Goal: Ask a question

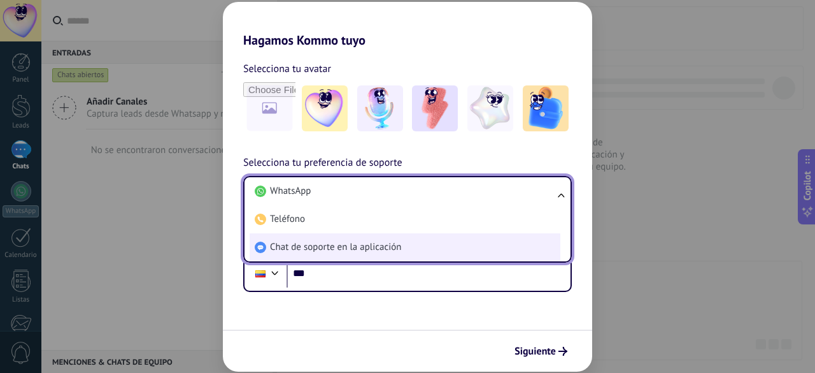
click at [403, 251] on li "Chat de soporte en la aplicación" at bounding box center [405, 247] width 311 height 28
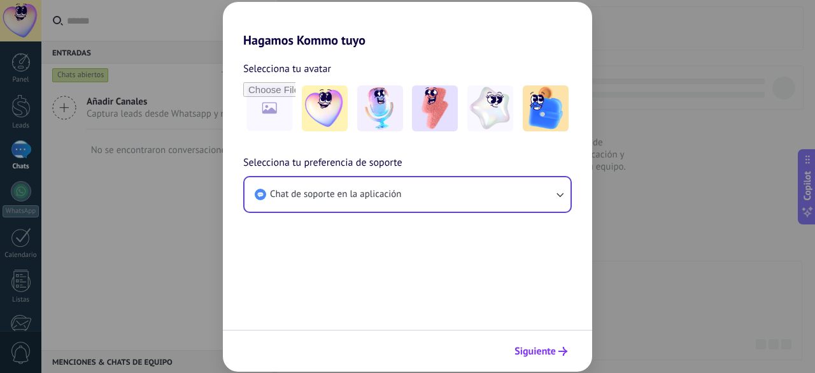
click at [549, 350] on span "Siguiente" at bounding box center [535, 350] width 41 height 9
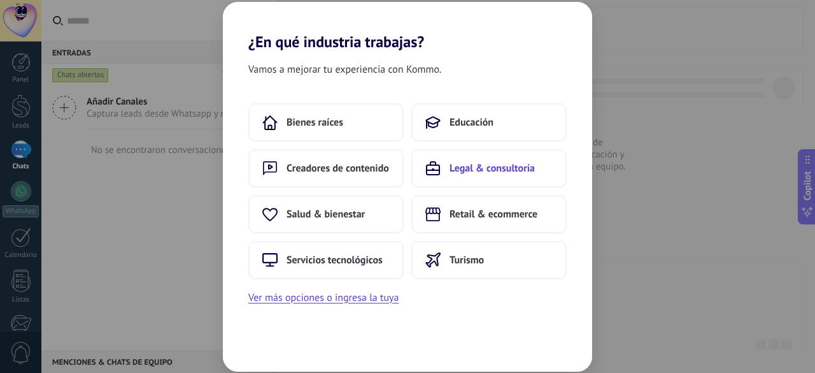
click at [486, 170] on span "Legal & consultoría" at bounding box center [492, 168] width 85 height 13
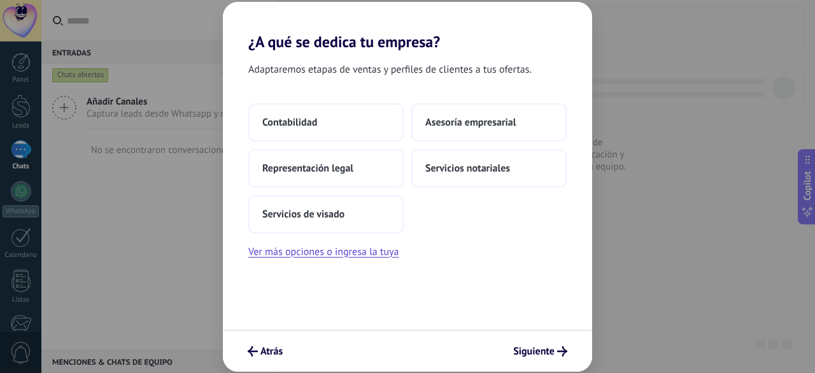
click at [486, 170] on span "Servicios notariales" at bounding box center [467, 168] width 85 height 13
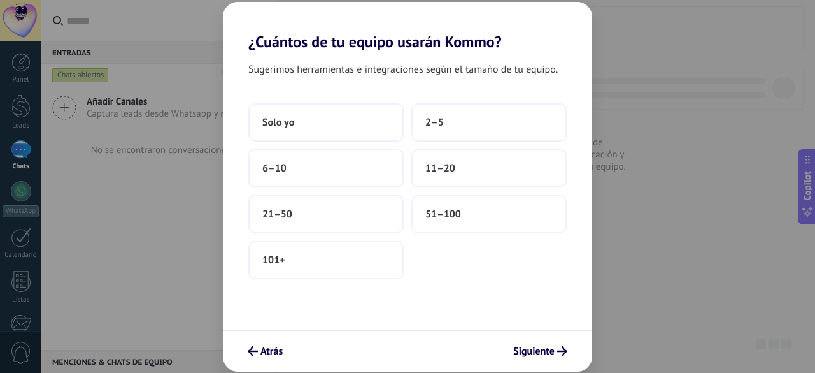
click at [486, 170] on button "11–20" at bounding box center [488, 168] width 155 height 38
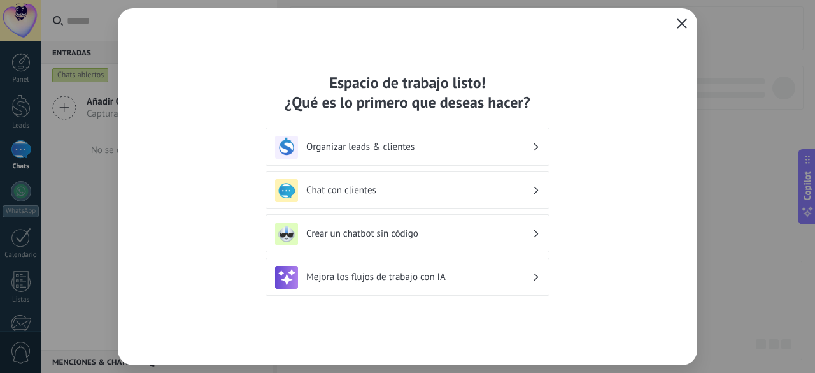
click at [683, 24] on icon "button" at bounding box center [682, 23] width 10 height 10
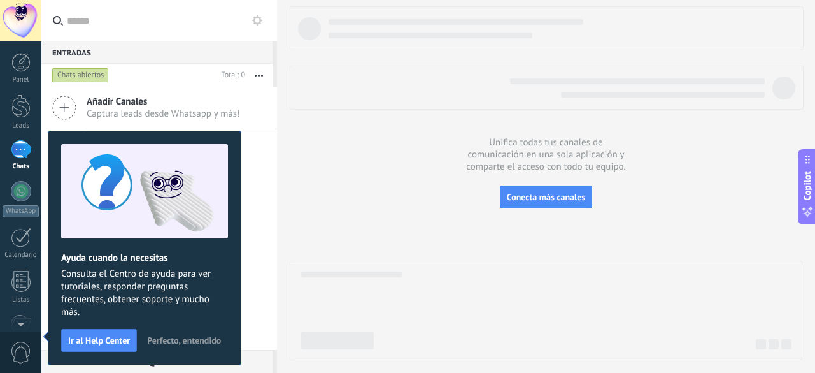
click at [190, 337] on span "Perfecto, entendido" at bounding box center [184, 340] width 74 height 9
